Goal: Task Accomplishment & Management: Use online tool/utility

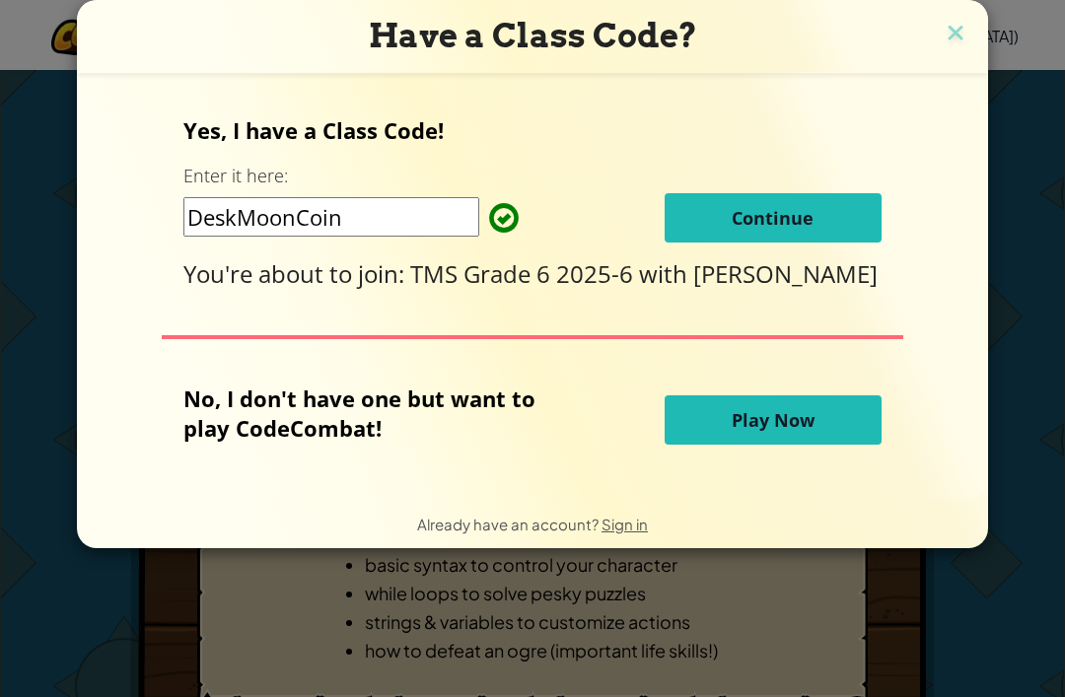
click at [804, 223] on span "Continue" at bounding box center [773, 218] width 82 height 24
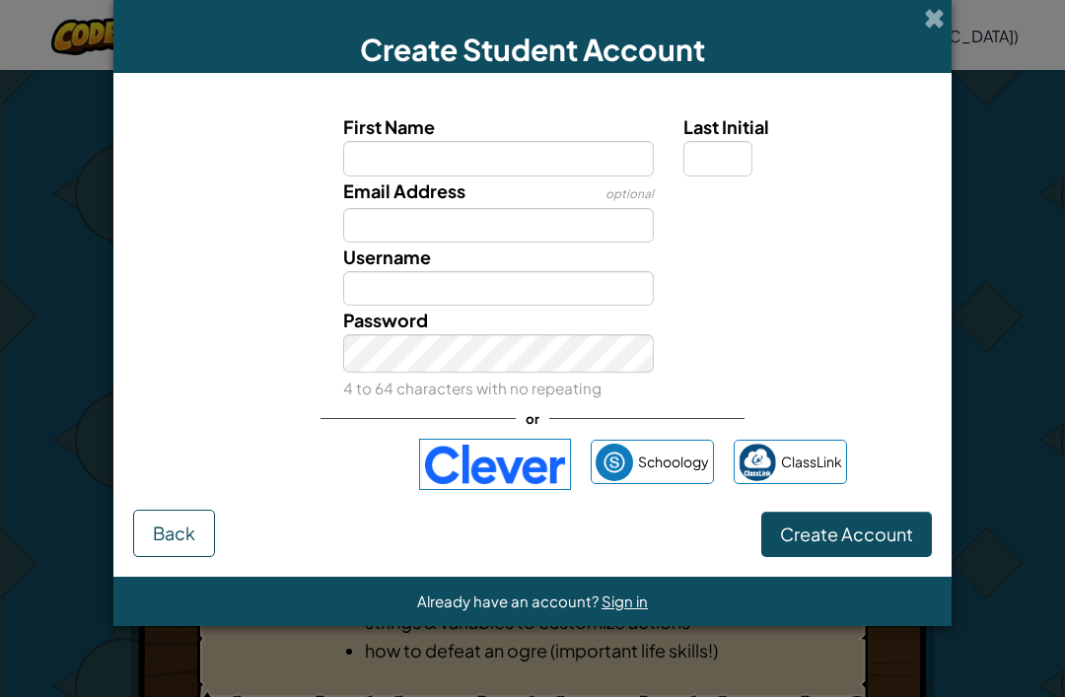
click at [949, 24] on div "Create Student Account" at bounding box center [532, 36] width 838 height 73
click at [917, 8] on div "Create Student Account" at bounding box center [532, 36] width 838 height 73
click at [938, 23] on span at bounding box center [934, 18] width 21 height 21
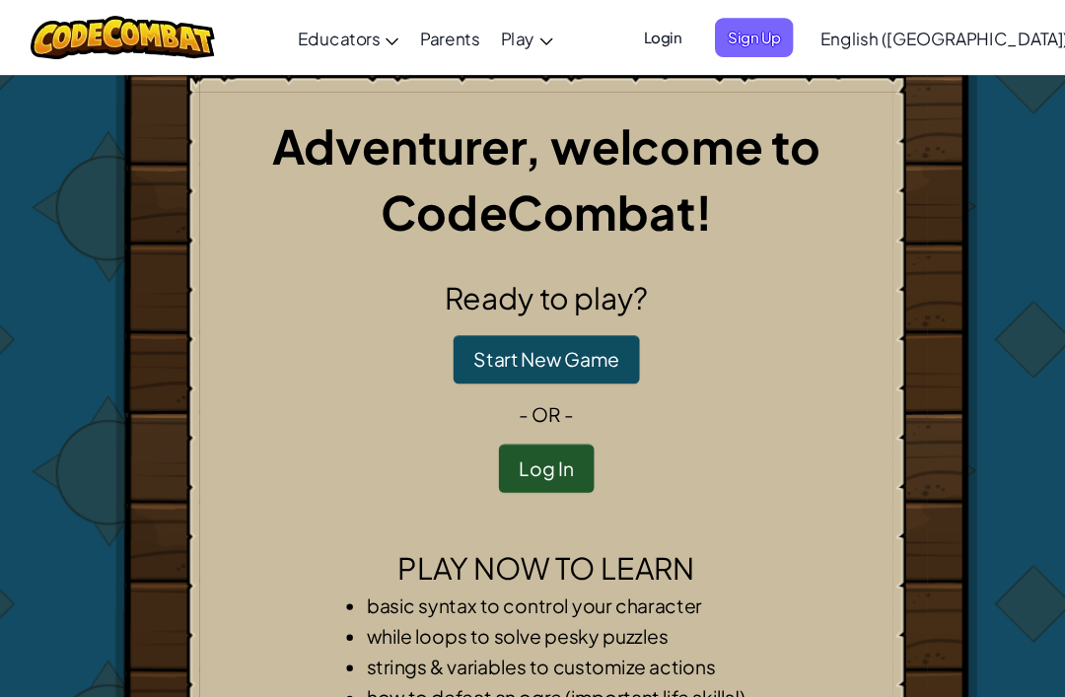
click at [528, 436] on button "Log In" at bounding box center [532, 436] width 89 height 45
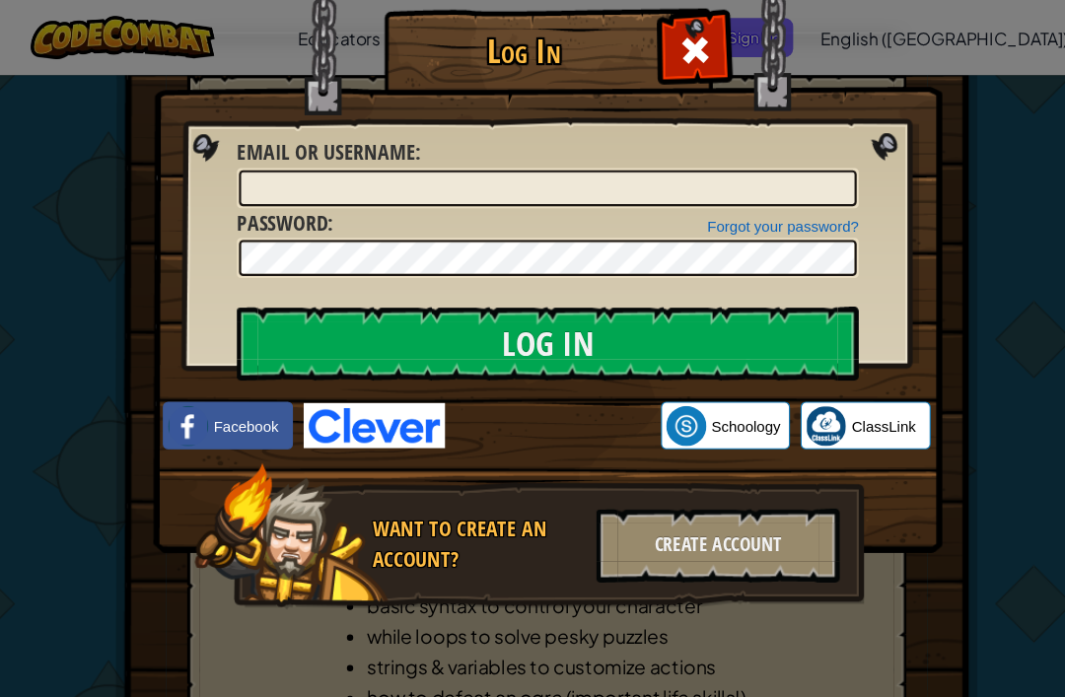
click at [887, 105] on div "Log In Unknown Error Email or Username : Forgot your password? Password : Log I…" at bounding box center [532, 348] width 1065 height 697
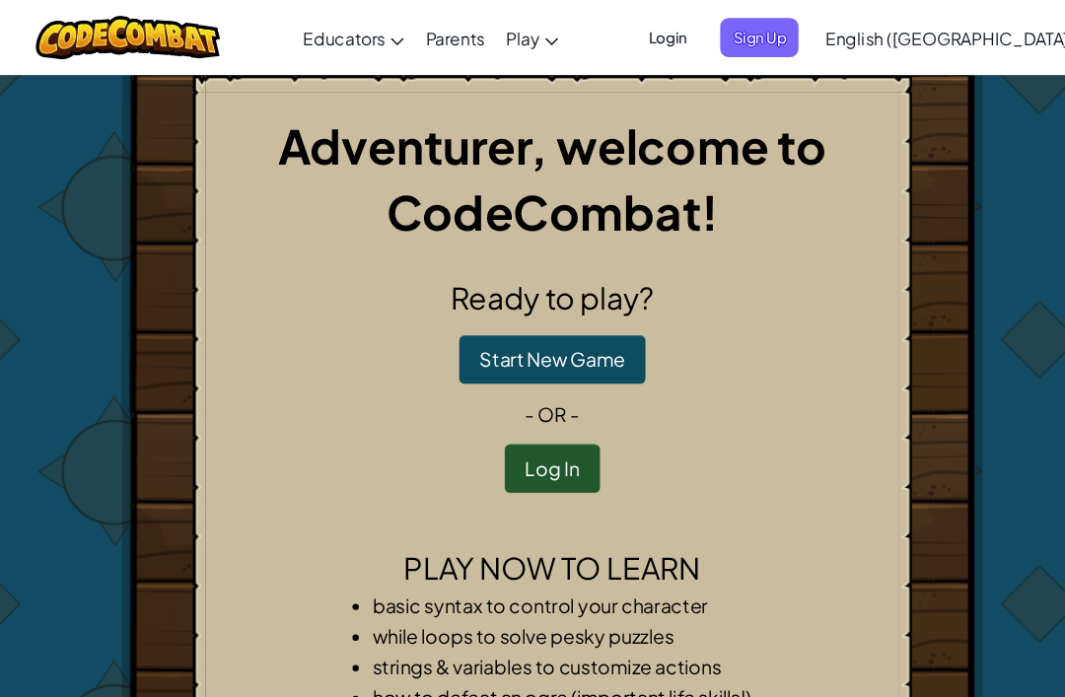
click at [521, 446] on button "Log In" at bounding box center [532, 436] width 89 height 45
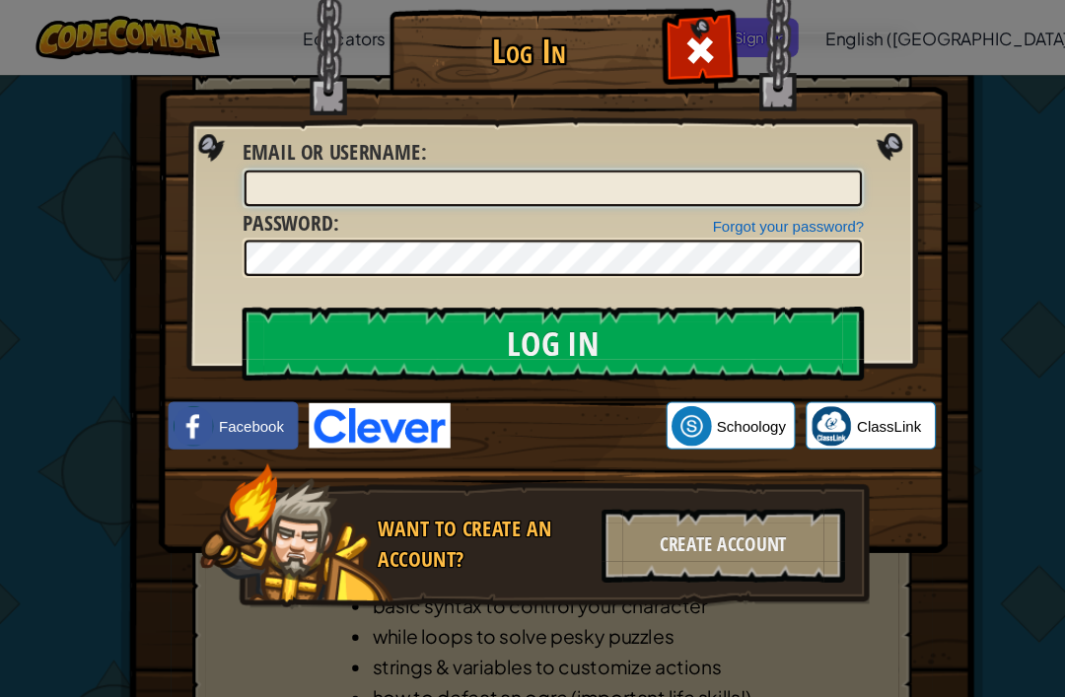
click at [389, 167] on input "Email or Username :" at bounding box center [533, 176] width 576 height 34
click at [927, 157] on div "Log In Unknown Error Email or Username : Forgot your password? Password : Log I…" at bounding box center [532, 348] width 1065 height 697
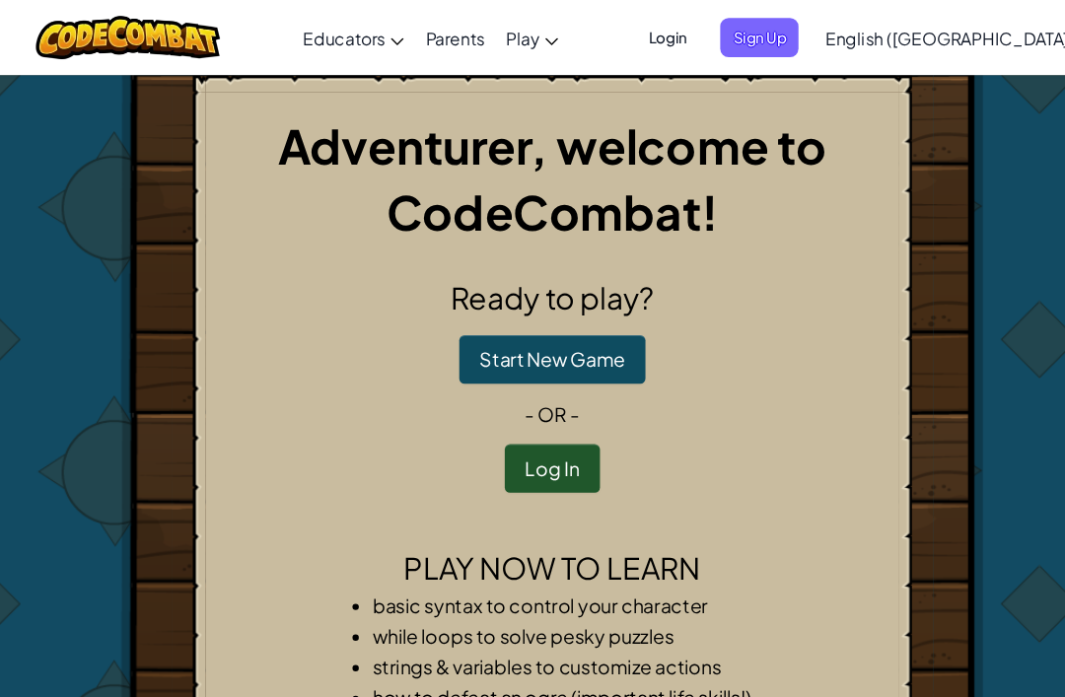
click at [556, 334] on button "Start New Game" at bounding box center [533, 335] width 174 height 45
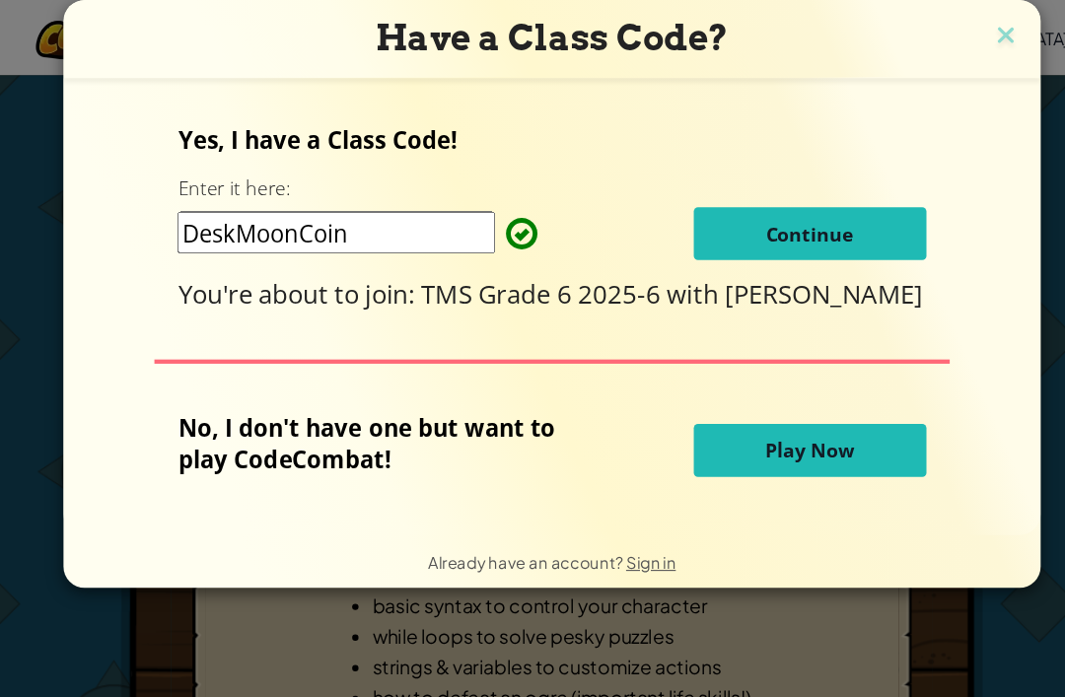
click at [945, 27] on img at bounding box center [955, 35] width 26 height 30
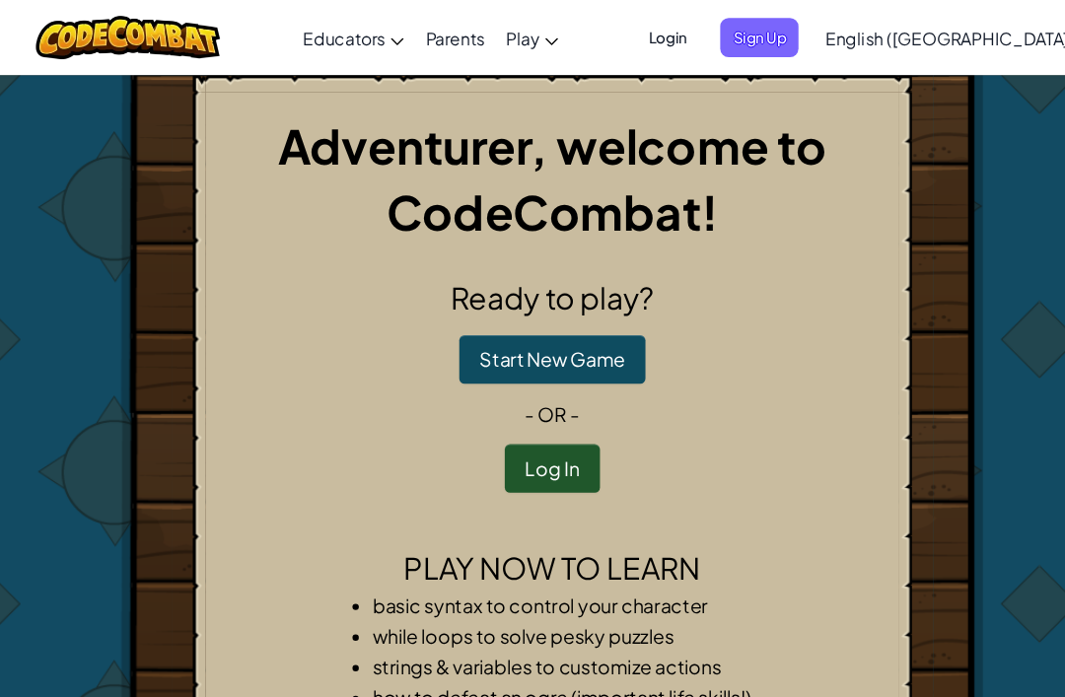
click at [524, 430] on button "Log In" at bounding box center [532, 436] width 89 height 45
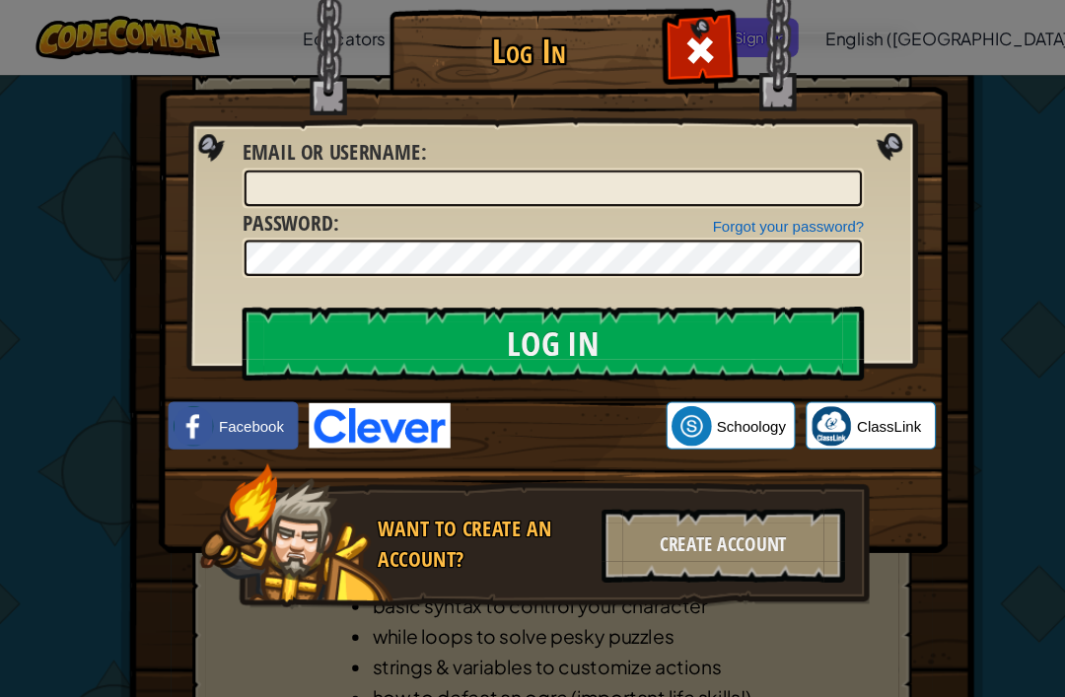
click at [634, 318] on input "Log In" at bounding box center [534, 320] width 580 height 69
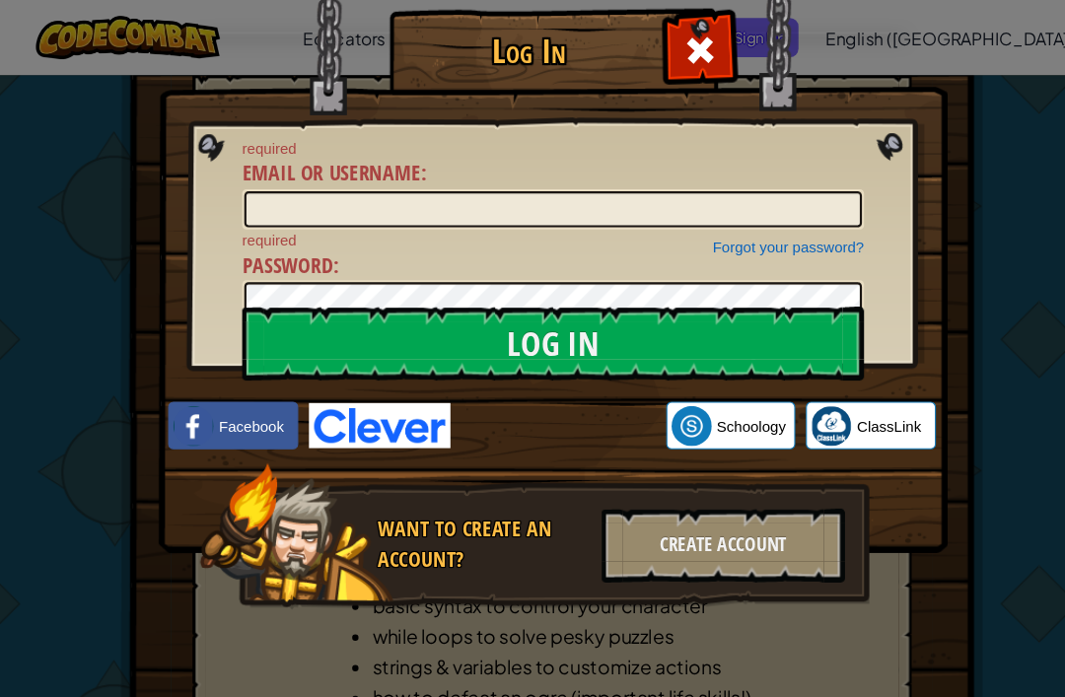
click at [351, 399] on img at bounding box center [372, 397] width 132 height 42
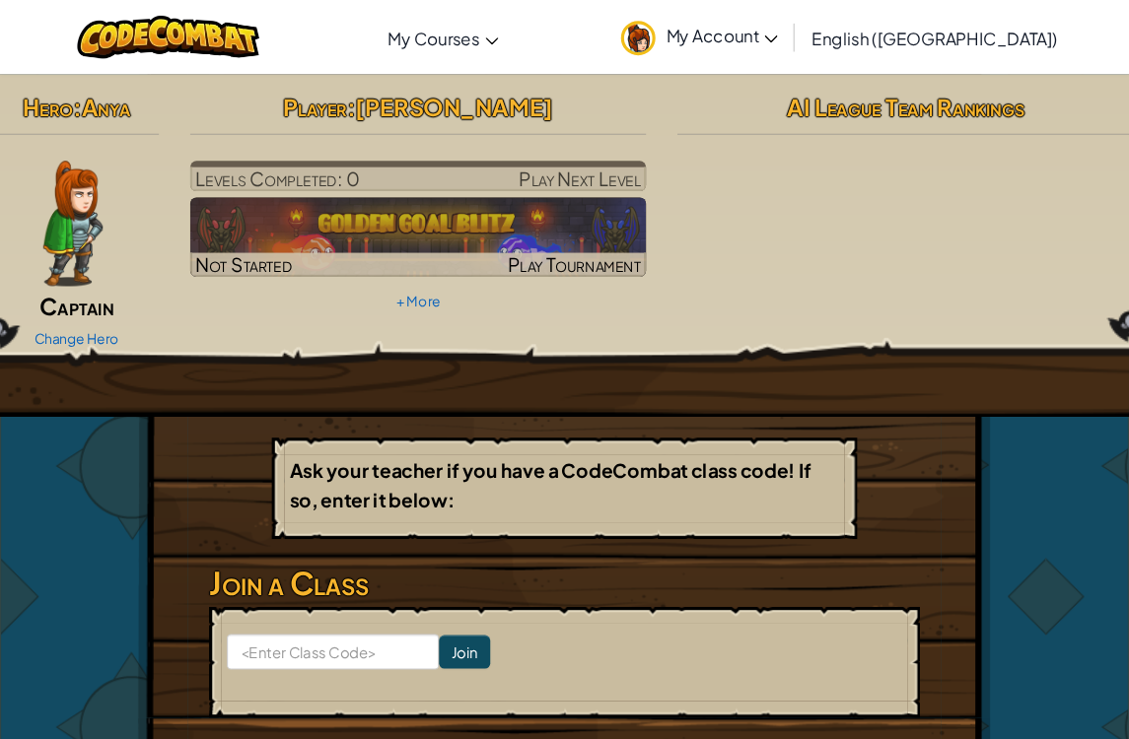
scroll to position [6, 0]
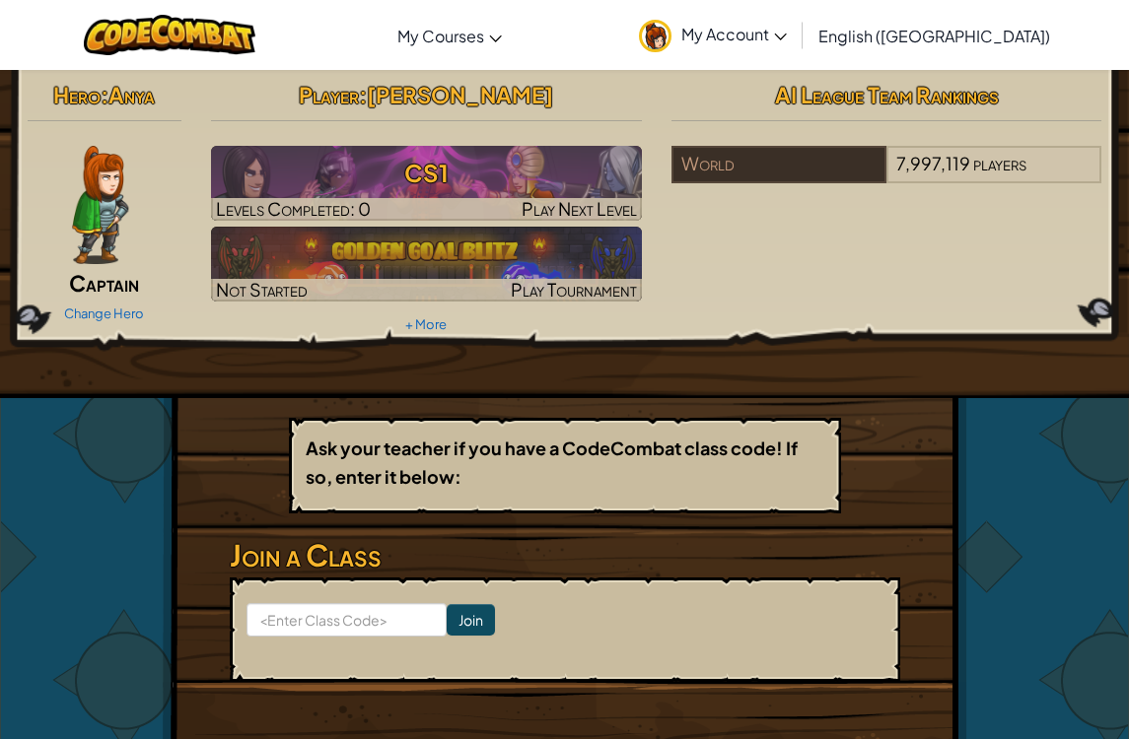
click at [319, 167] on h3 "CS1" at bounding box center [426, 173] width 431 height 44
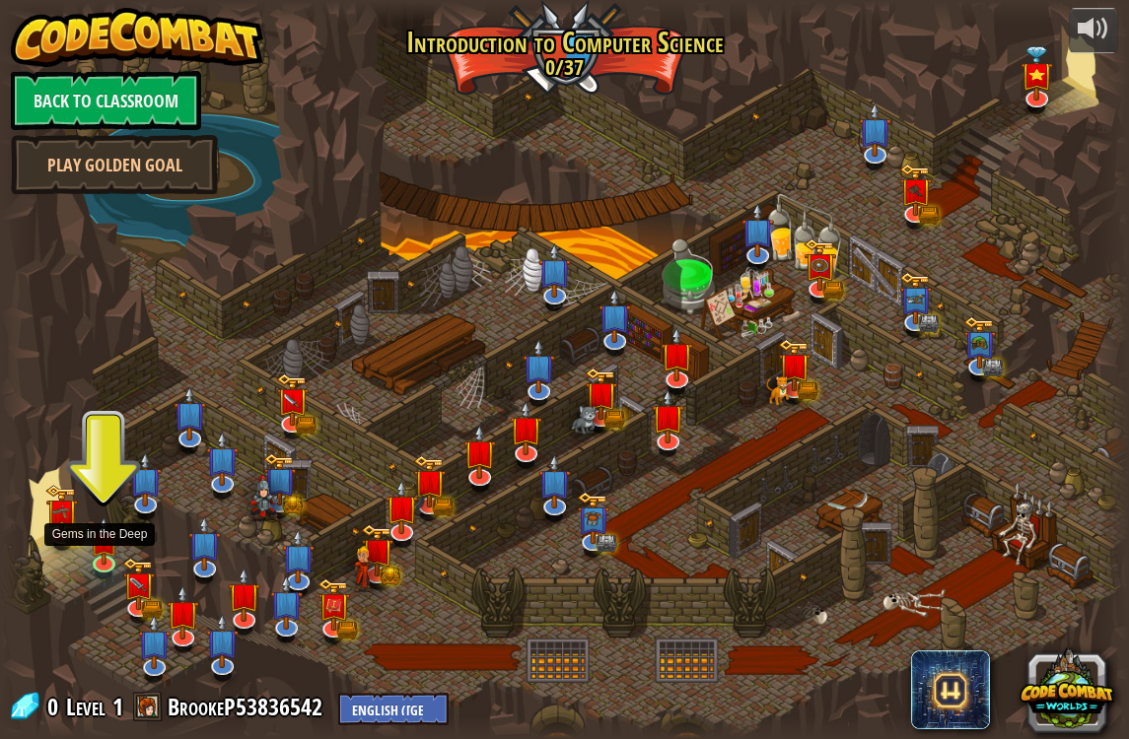
click at [91, 542] on img at bounding box center [104, 541] width 29 height 48
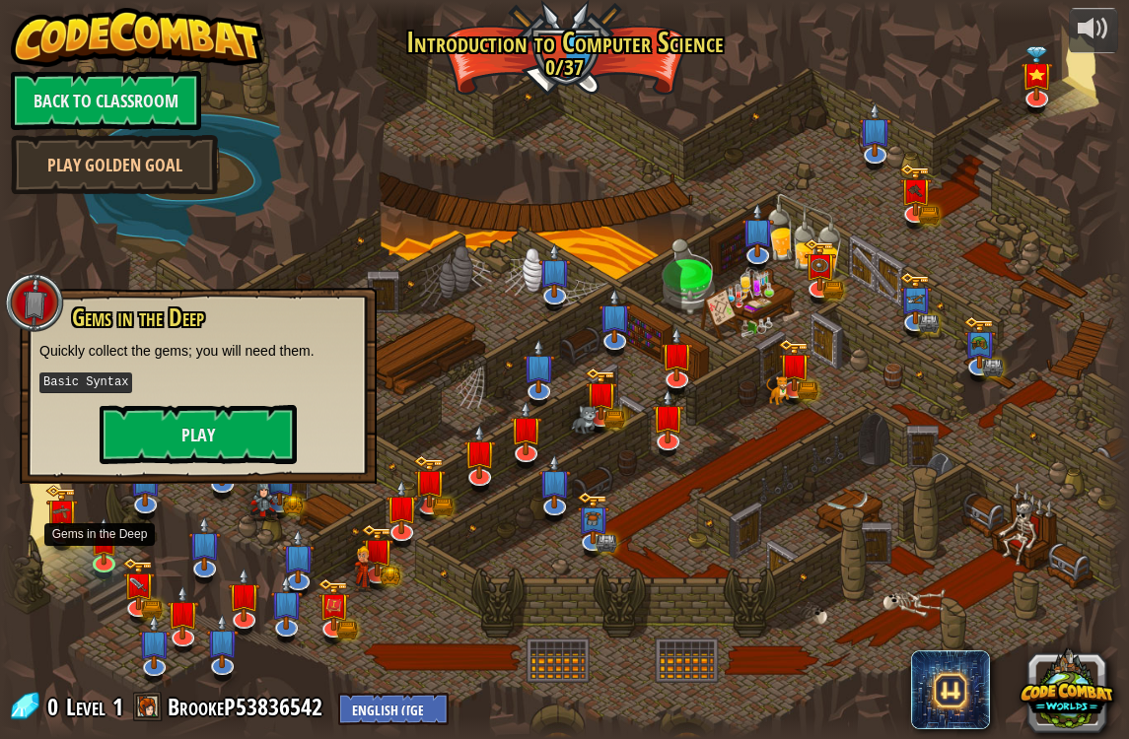
click at [151, 437] on button "Play" at bounding box center [198, 434] width 197 height 59
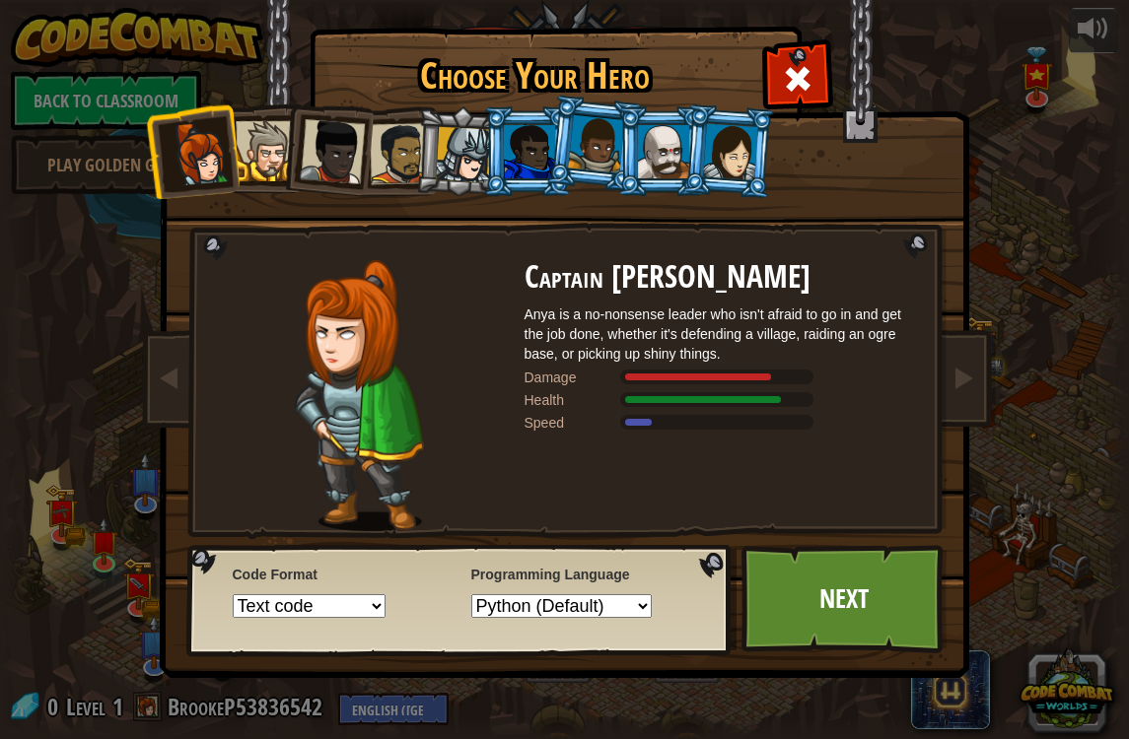
click at [896, 644] on link "Next" at bounding box center [844, 599] width 206 height 108
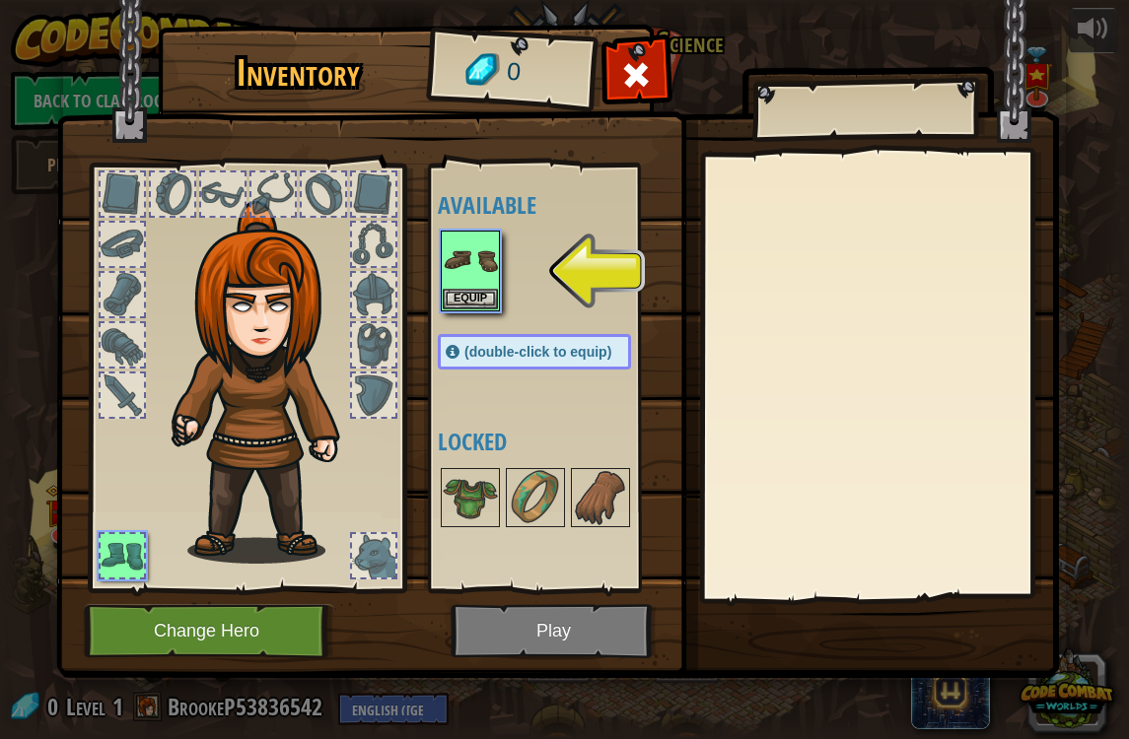
click at [479, 275] on img at bounding box center [470, 260] width 55 height 55
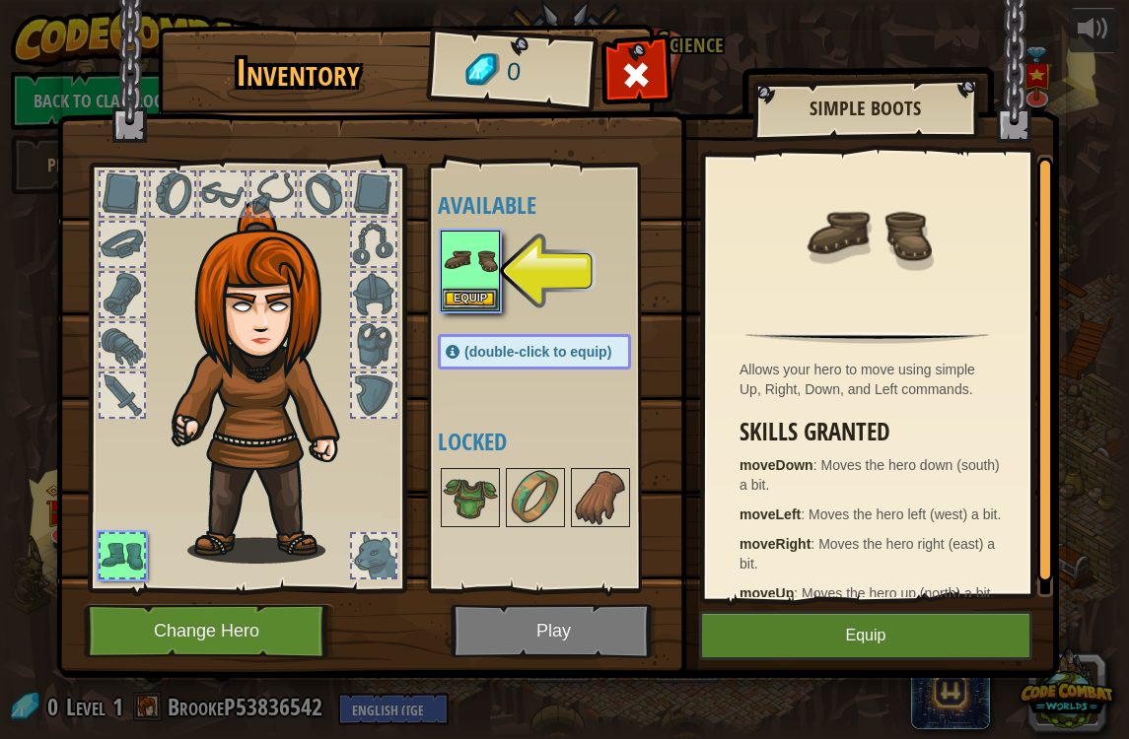
click at [455, 290] on button "Equip" at bounding box center [470, 299] width 55 height 21
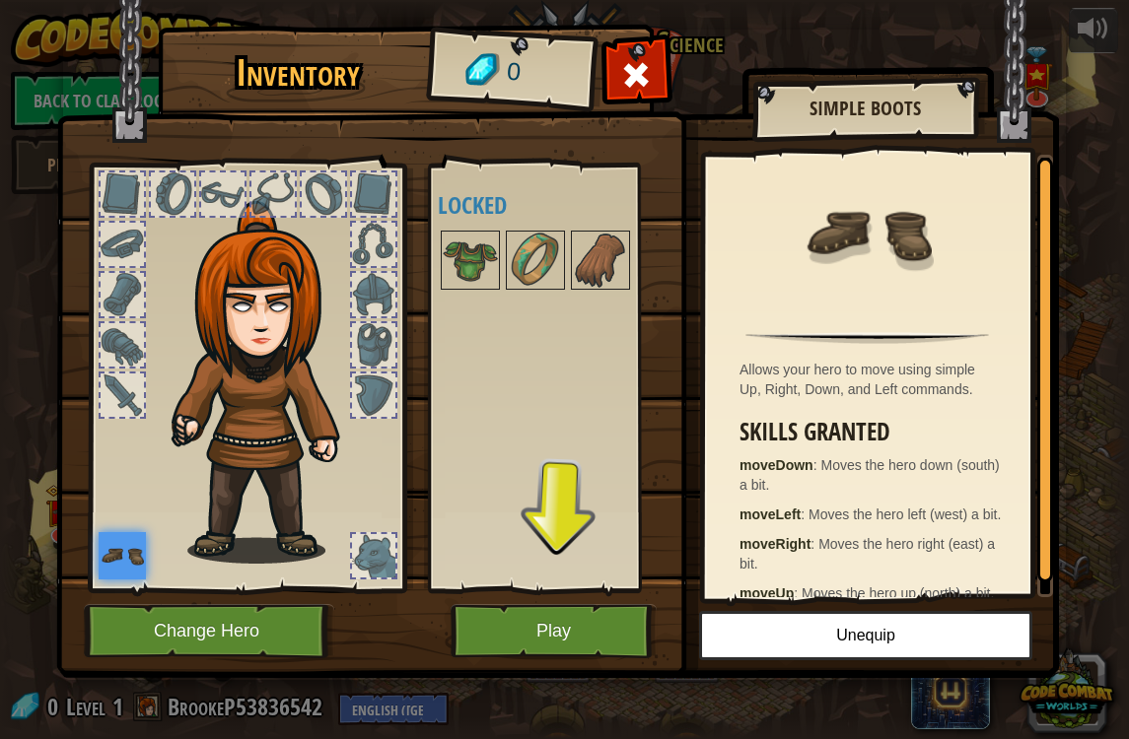
click at [531, 632] on button "Play" at bounding box center [554, 631] width 206 height 54
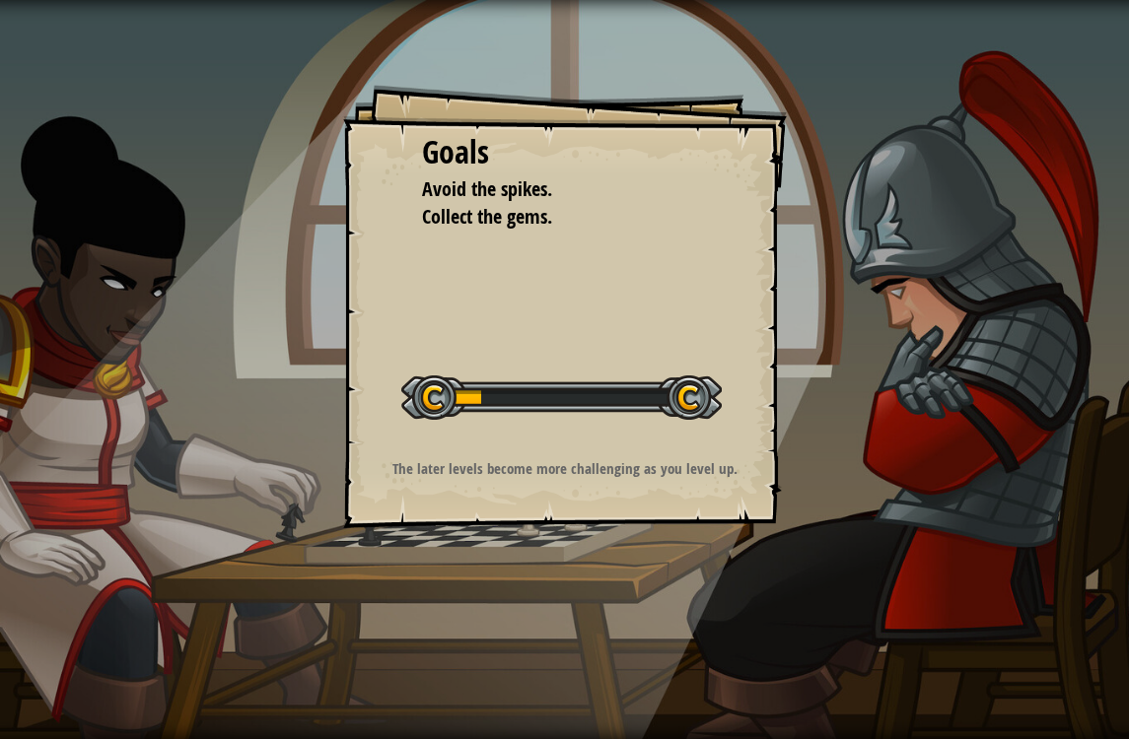
click at [787, 586] on div "Goals Avoid the spikes. Collect the gems. Start Level Error loading from server…" at bounding box center [564, 369] width 1129 height 739
click at [858, 396] on div "Goals Avoid the spikes. Collect the gems. Start Level Error loading from server…" at bounding box center [564, 369] width 1129 height 739
click at [692, 525] on div "Goals Avoid the spikes. Collect the gems. Start Level Error loading from server…" at bounding box center [565, 307] width 444 height 444
click at [764, 446] on div "Goals Avoid the spikes. Collect the gems. Start Level Error loading from server…" at bounding box center [565, 307] width 444 height 444
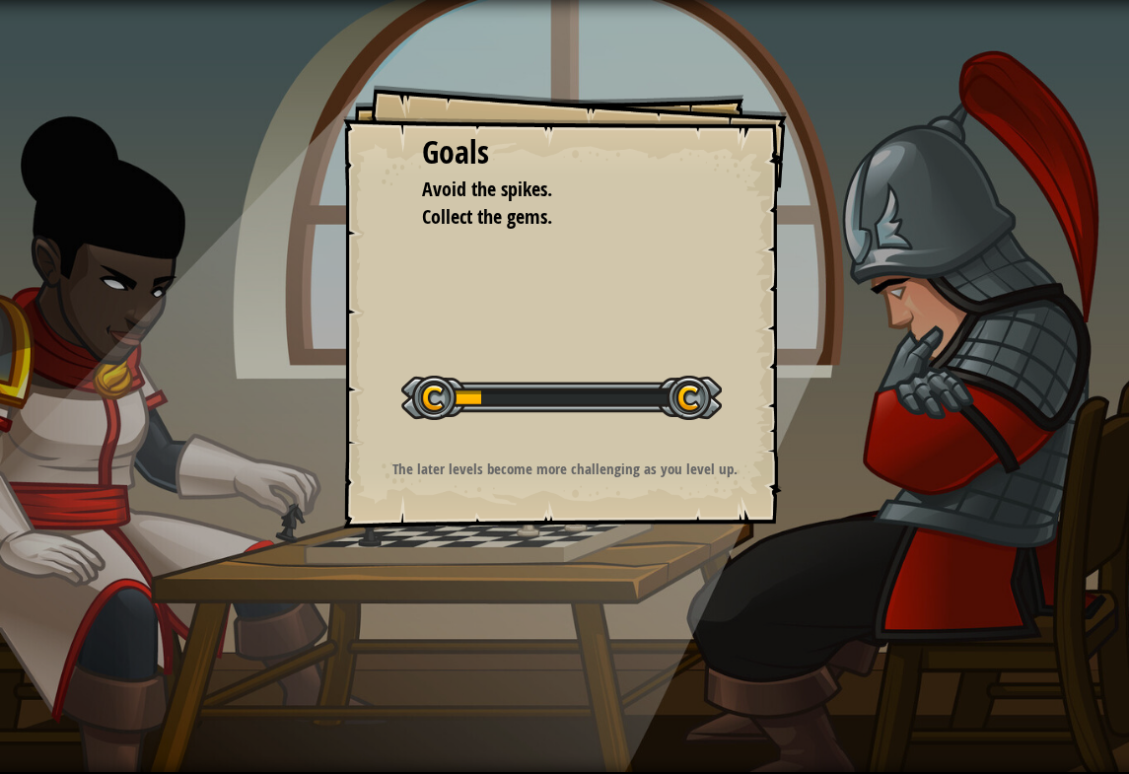
click at [1014, 348] on div "Goals Avoid the spikes. Collect the gems. Start Level Error loading from server…" at bounding box center [564, 387] width 1129 height 774
click at [1028, 405] on div "Goals Avoid the spikes. Collect the gems. Start Level Error loading from server…" at bounding box center [564, 387] width 1129 height 774
